Goal: Ask a question: Seek information or help from site administrators or community

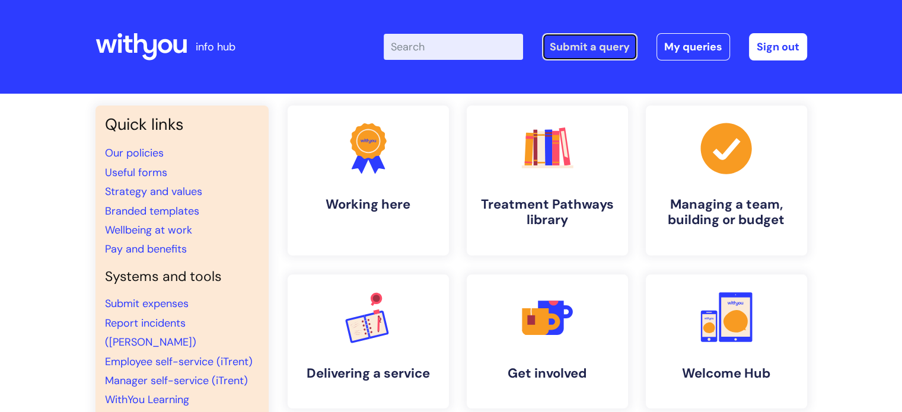
click at [595, 50] on link "Submit a query" at bounding box center [589, 46] width 95 height 27
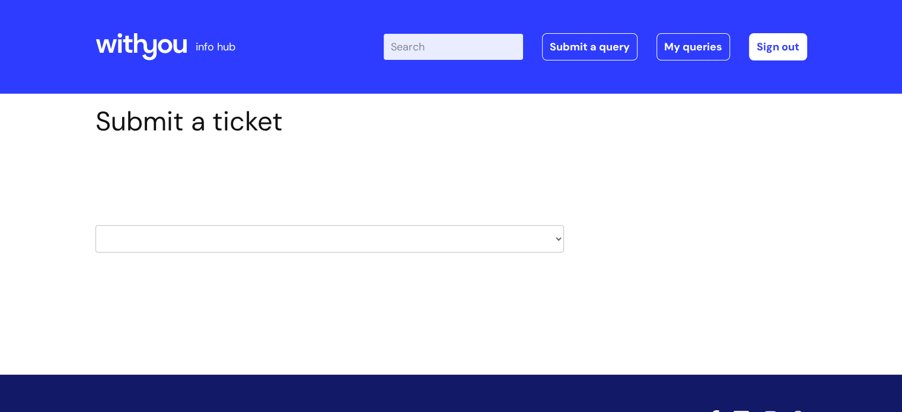
click at [558, 241] on select "HR / People IT and Support Clinical Drug Alerts Finance Accounts Data Support T…" at bounding box center [329, 238] width 468 height 27
select select "it_and_support"
click at [95, 225] on select "HR / People IT and Support Clinical Drug Alerts Finance Accounts Data Support T…" at bounding box center [329, 238] width 468 height 27
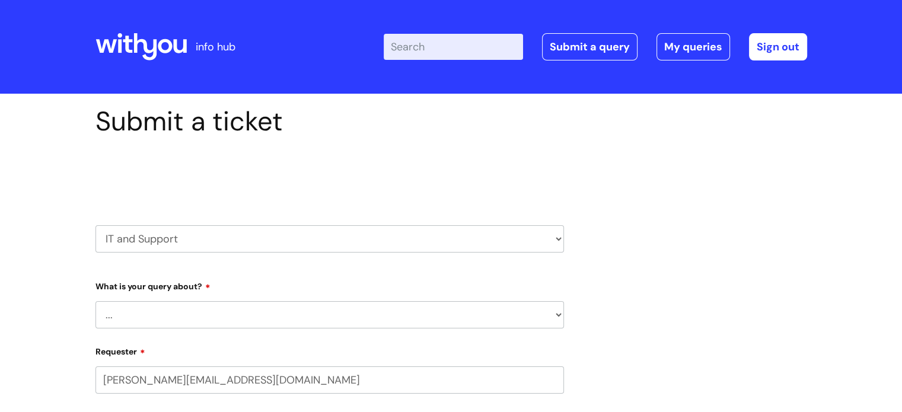
click at [330, 316] on select "... Mobile Phone Reset & MFA Accounts, Starters and Leavers IT Hardware issue I…" at bounding box center [329, 314] width 468 height 27
click at [95, 301] on select "... Mobile Phone Reset & MFA Accounts, Starters and Leavers IT Hardware issue I…" at bounding box center [329, 314] width 468 height 27
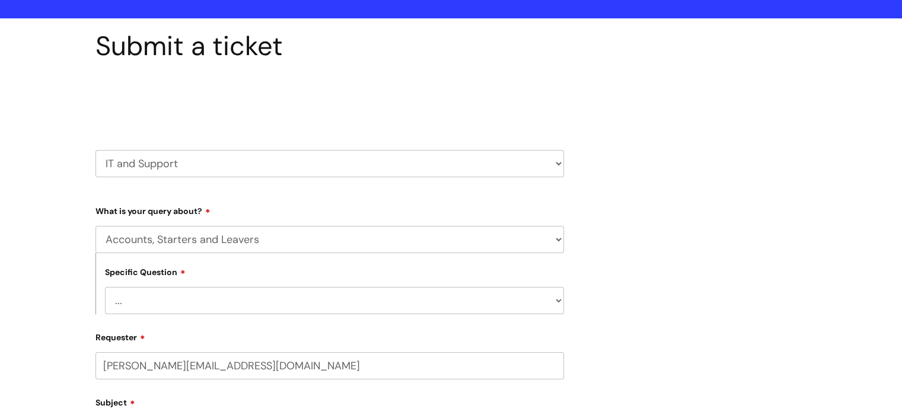
scroll to position [237, 0]
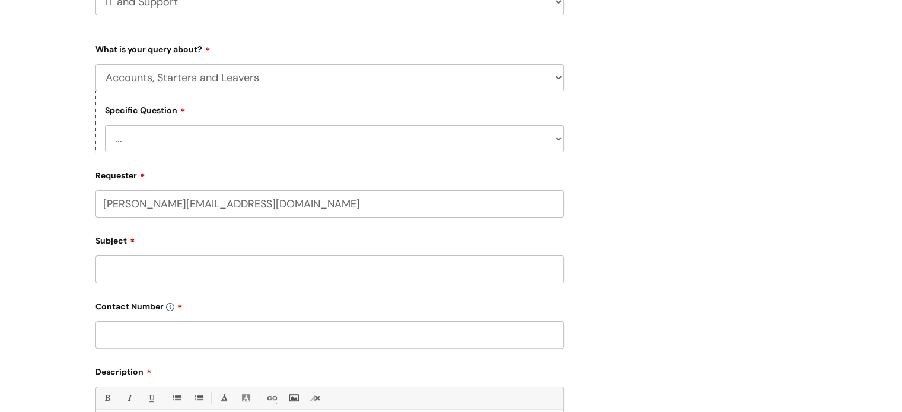
click at [543, 137] on select "... I have a new starter I have a leaver I need to make a change to an account …" at bounding box center [334, 138] width 459 height 27
click at [543, 84] on select "... Mobile Phone Reset & MFA Accounts, Starters and Leavers IT Hardware issue I…" at bounding box center [329, 77] width 468 height 27
select select "System/software"
click at [95, 64] on select "... Mobile Phone Reset & MFA Accounts, Starters and Leavers IT Hardware issue I…" at bounding box center [329, 77] width 468 height 27
click at [545, 137] on select "... Halo PCMIS Iaptus NHS Email CJSM Email Mitel Another System Google (Workspa…" at bounding box center [334, 138] width 459 height 27
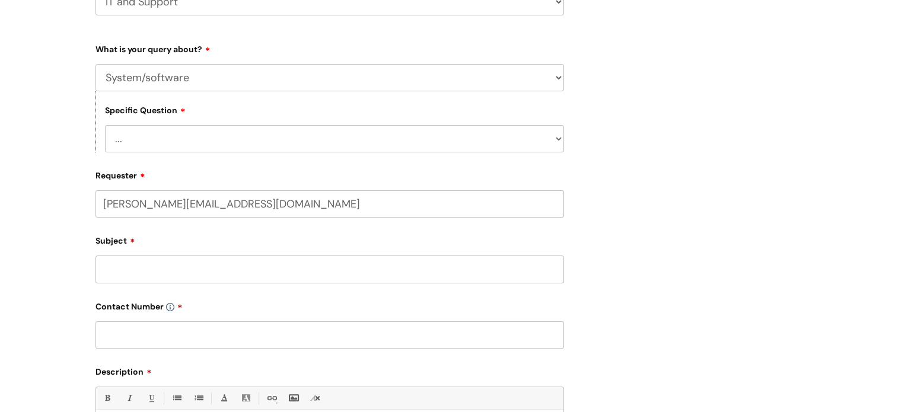
drag, startPoint x: 68, startPoint y: 1, endPoint x: 21, endPoint y: 73, distance: 85.7
click at [20, 73] on div "Submit a ticket Select issue type HR / People IT and Support Clinical Drug Aler…" at bounding box center [451, 259] width 902 height 804
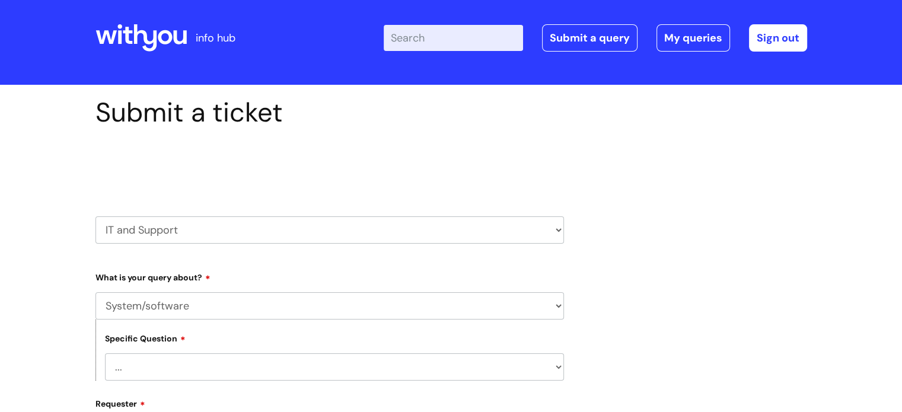
scroll to position [0, 0]
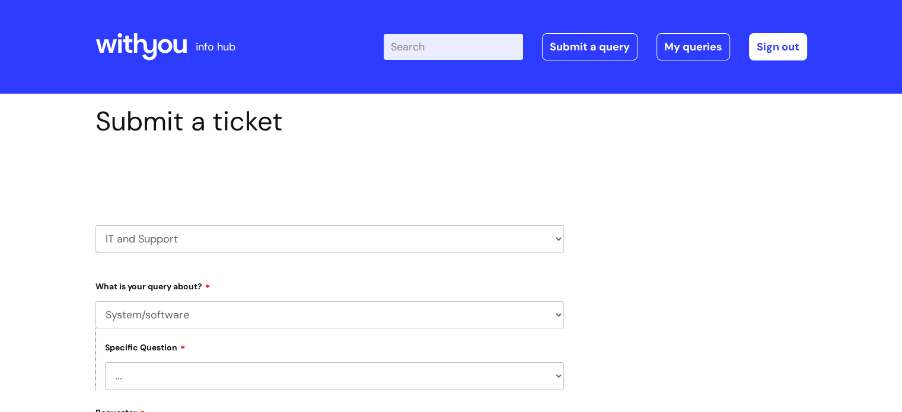
click at [433, 49] on input "Enter your search term here..." at bounding box center [453, 47] width 139 height 26
type input "access nebula"
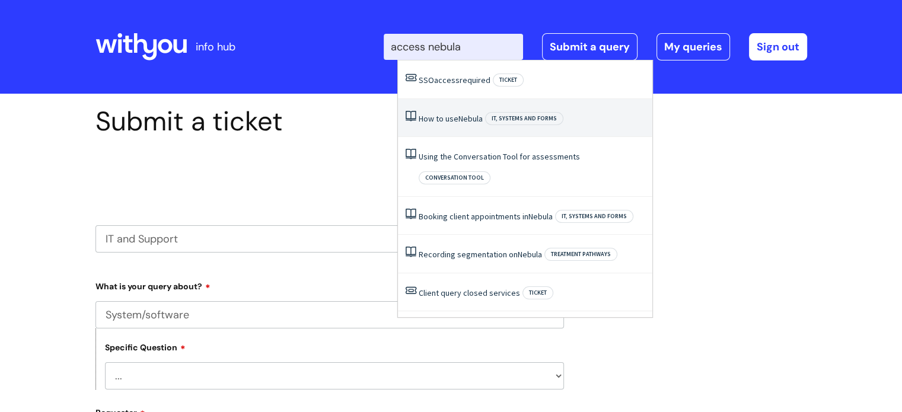
click at [467, 119] on span "Nebula" at bounding box center [470, 118] width 24 height 11
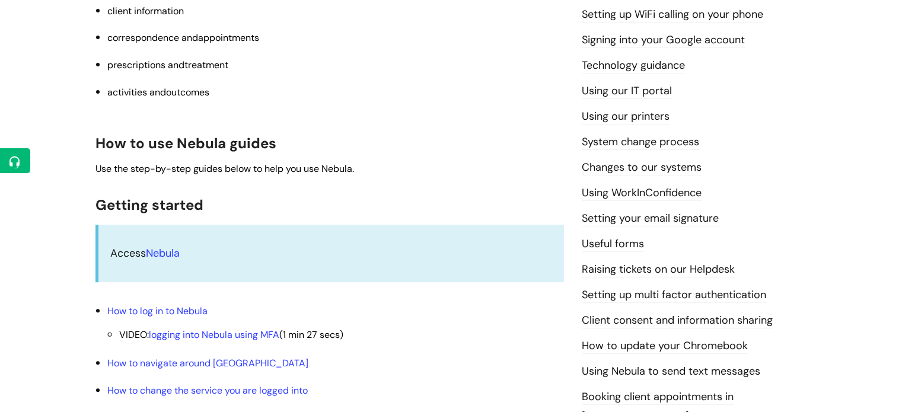
scroll to position [415, 0]
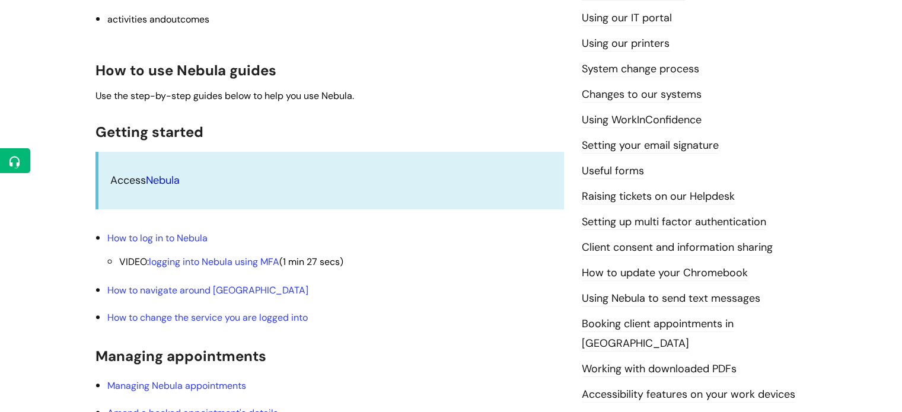
click at [175, 187] on link "Nebula" at bounding box center [163, 180] width 34 height 14
